Goal: Task Accomplishment & Management: Manage account settings

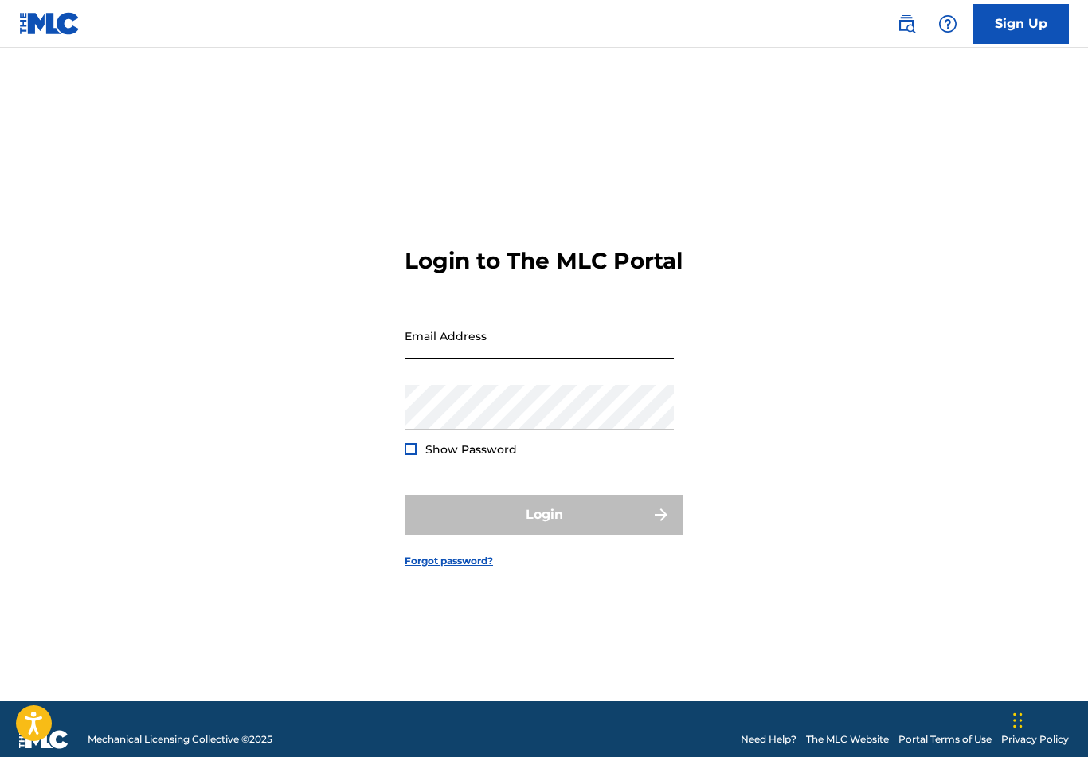
click at [532, 359] on input "Email Address" at bounding box center [539, 335] width 269 height 45
type input "[EMAIL_ADDRESS][DOMAIN_NAME]"
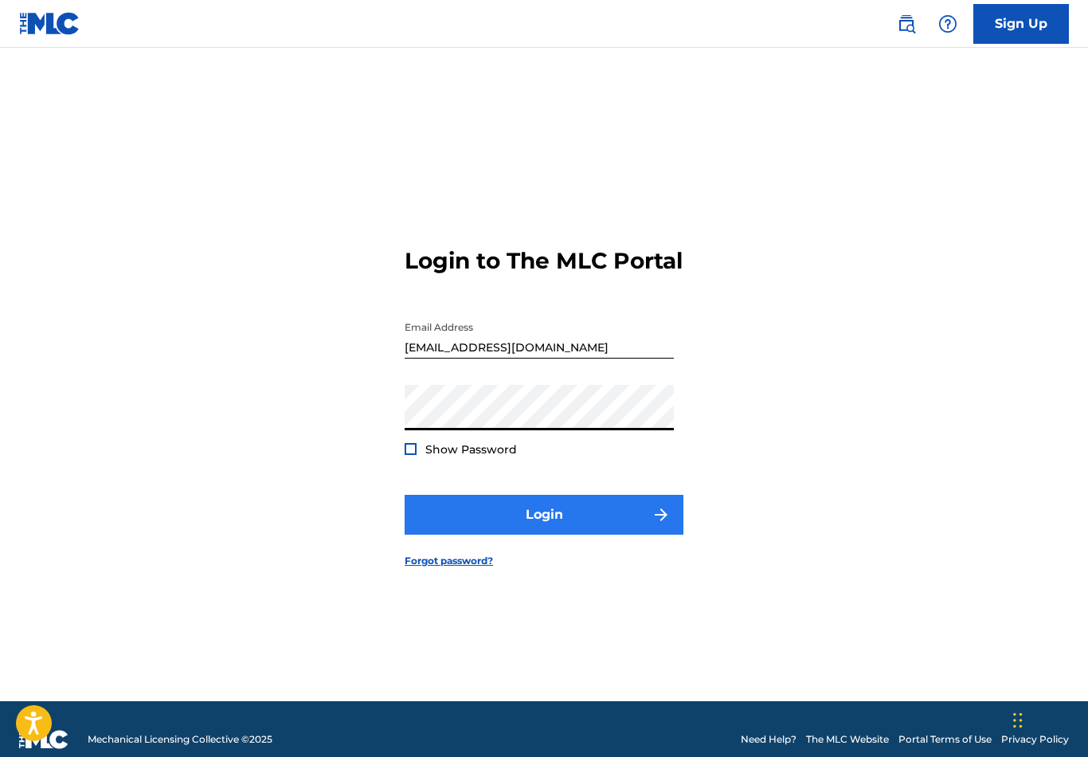
click at [603, 535] on button "Login" at bounding box center [544, 515] width 279 height 40
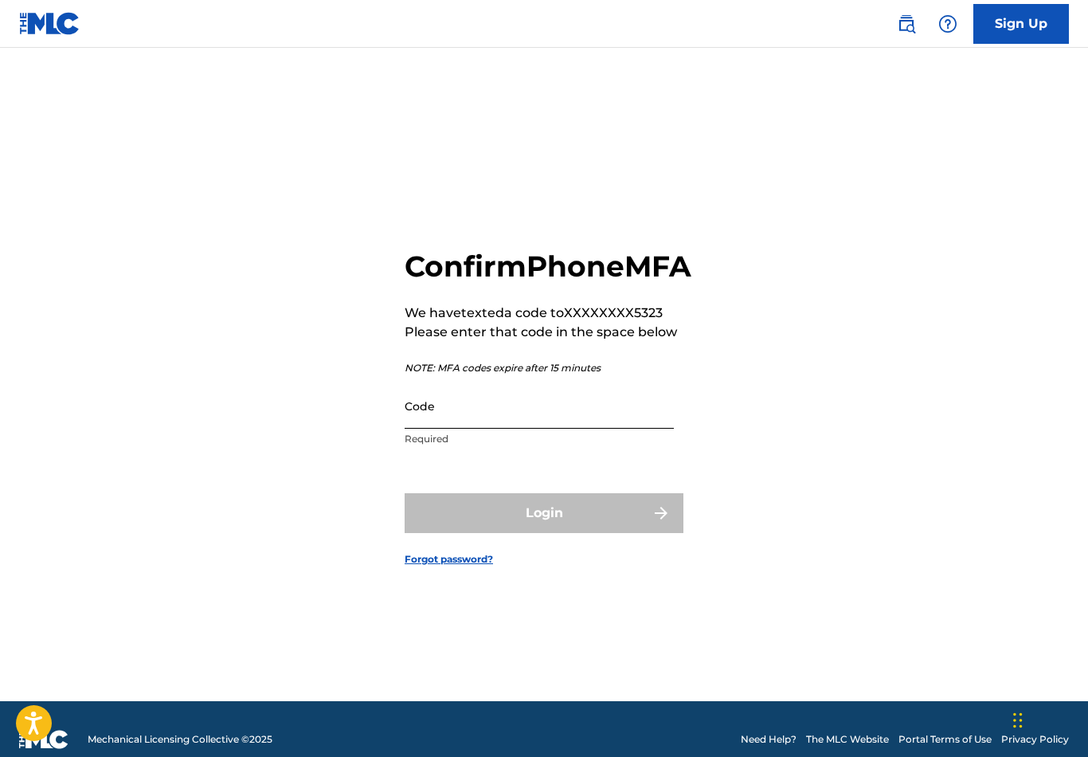
click at [436, 429] on input "Code" at bounding box center [539, 405] width 269 height 45
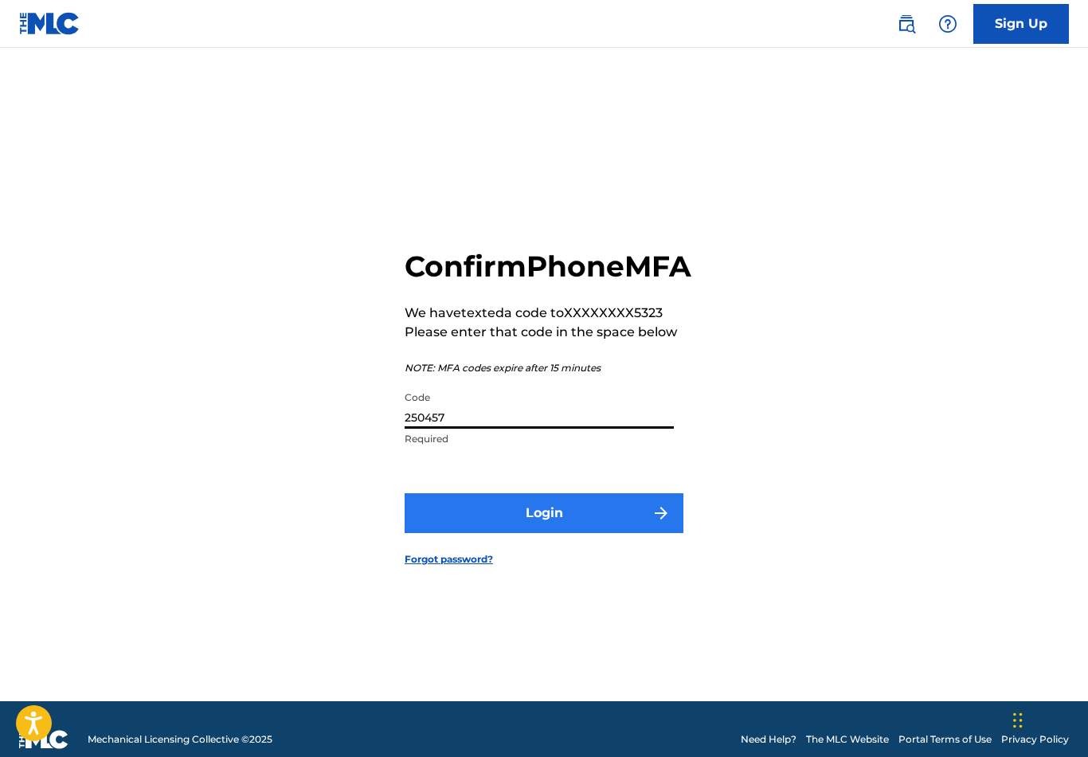
type input "250457"
click at [584, 528] on button "Login" at bounding box center [544, 513] width 279 height 40
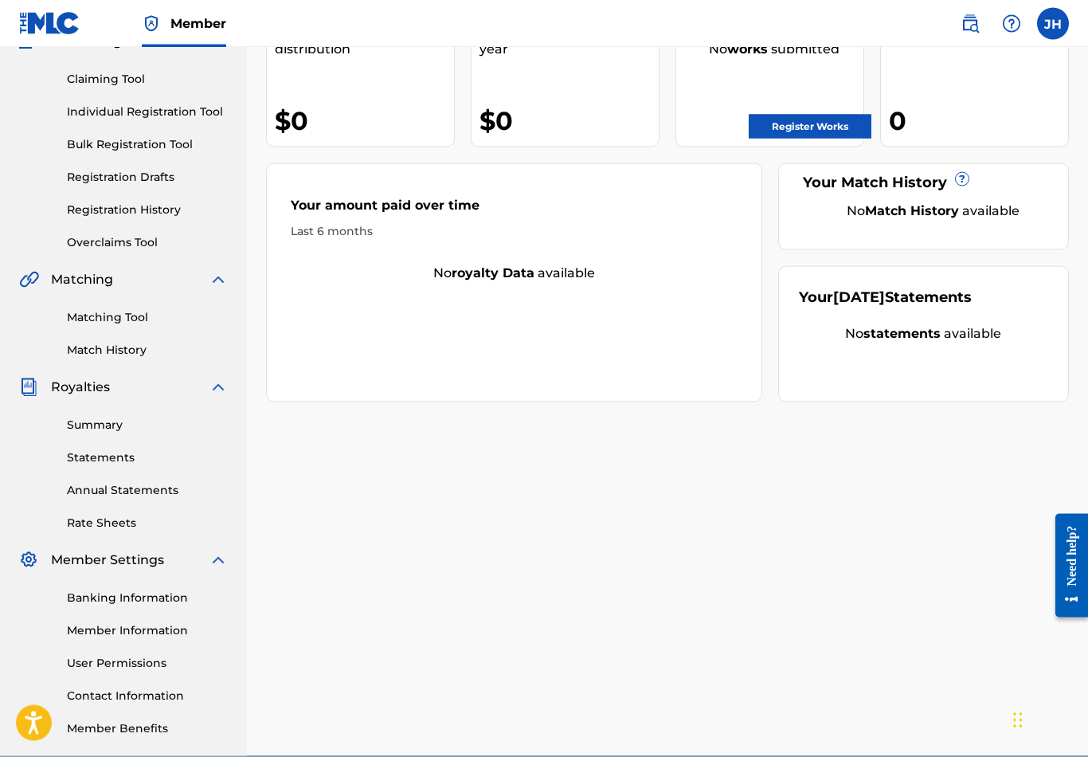
scroll to position [206, 0]
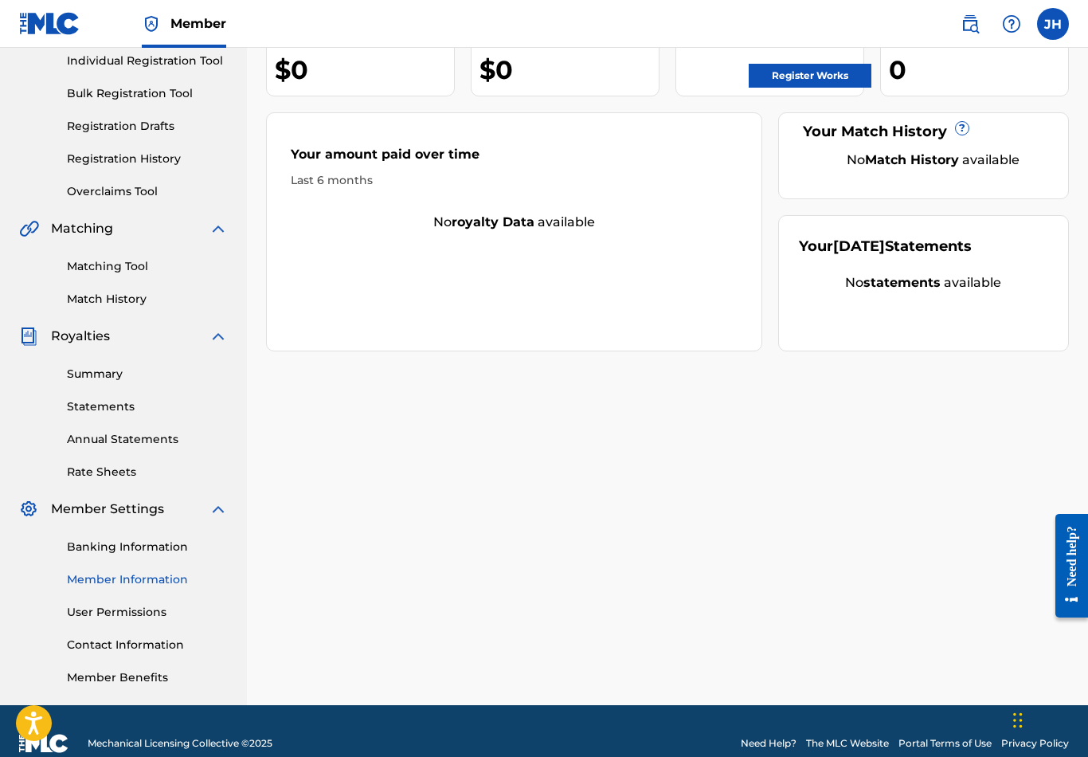
click at [89, 579] on link "Member Information" at bounding box center [147, 579] width 161 height 17
